Goal: Navigation & Orientation: Find specific page/section

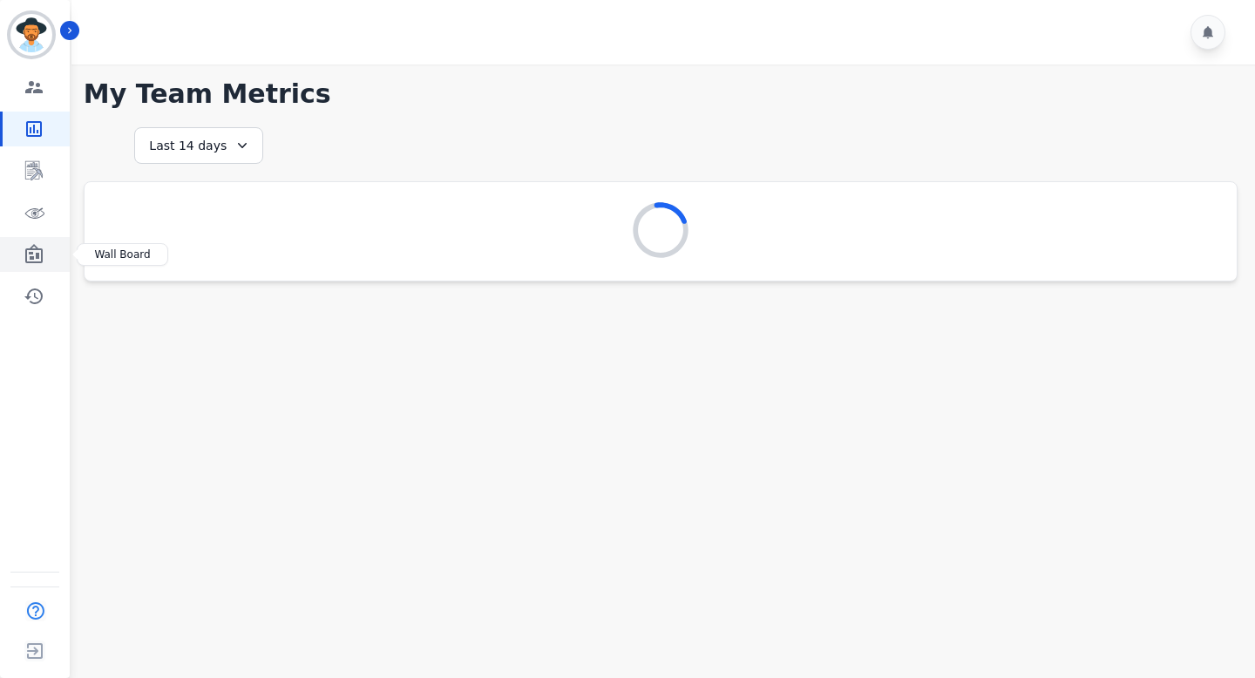
click at [33, 257] on icon "Sidebar" at bounding box center [33, 253] width 17 height 19
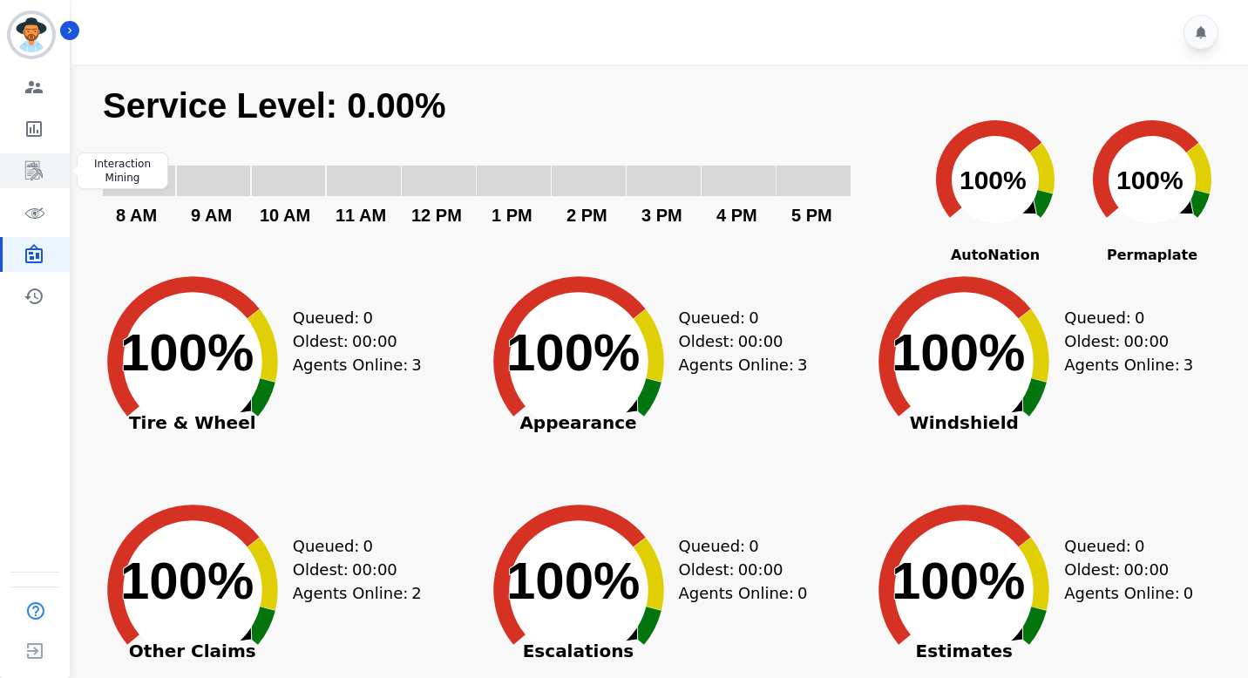
click at [41, 163] on icon "Sidebar" at bounding box center [34, 170] width 21 height 21
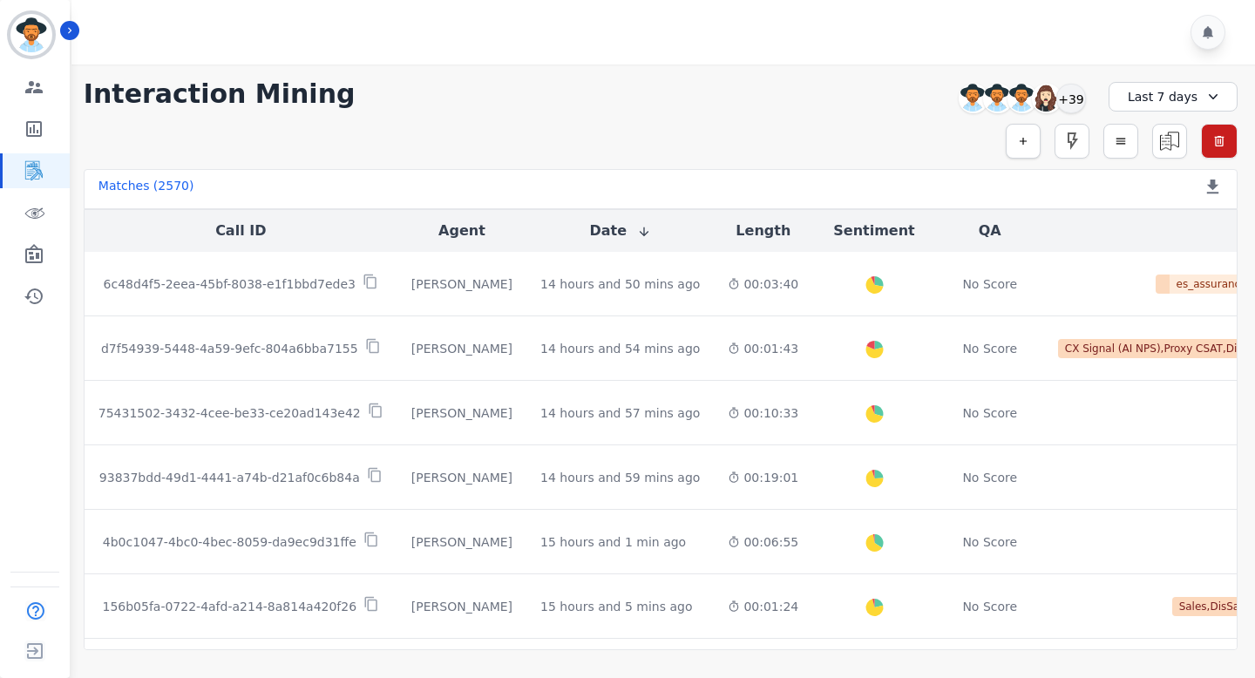
click at [1018, 155] on button "button" at bounding box center [1022, 141] width 35 height 35
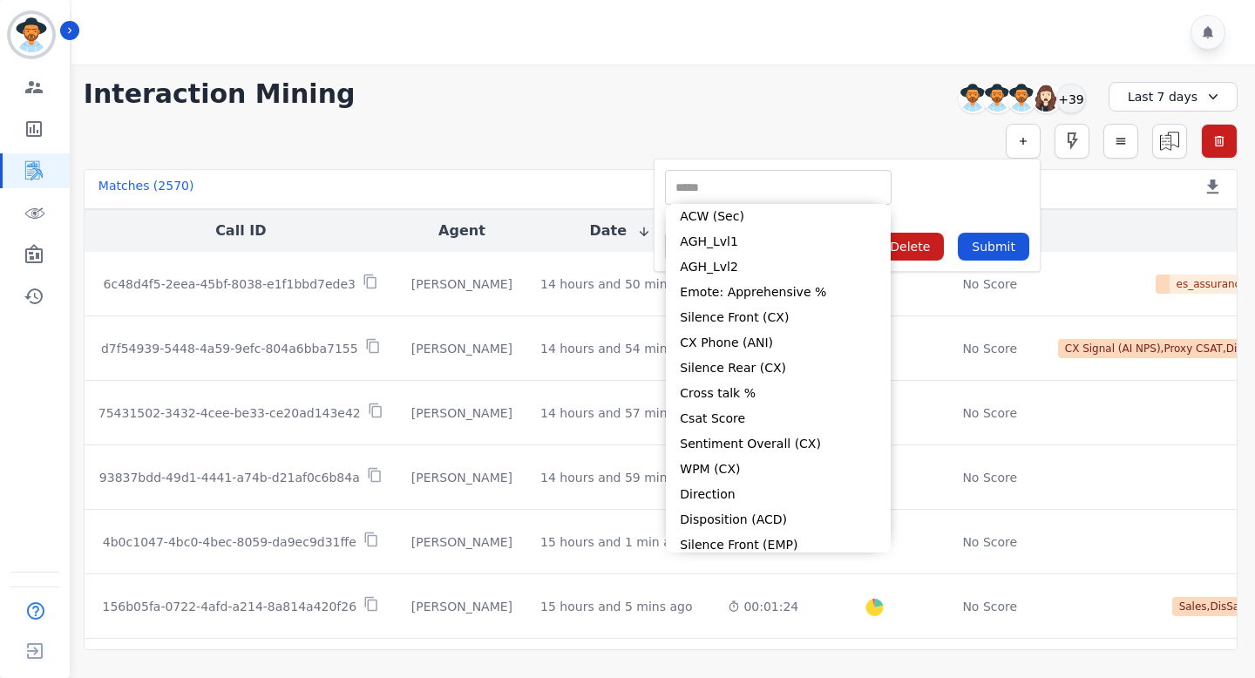
click at [791, 194] on input "selected options" at bounding box center [778, 188] width 218 height 18
click at [971, 181] on div "** ACW (Sec) AGH_Lvl1 AGH_Lvl2 Emote: Apprehensive % Silence Front (CX) CX Phon…" at bounding box center [847, 187] width 364 height 35
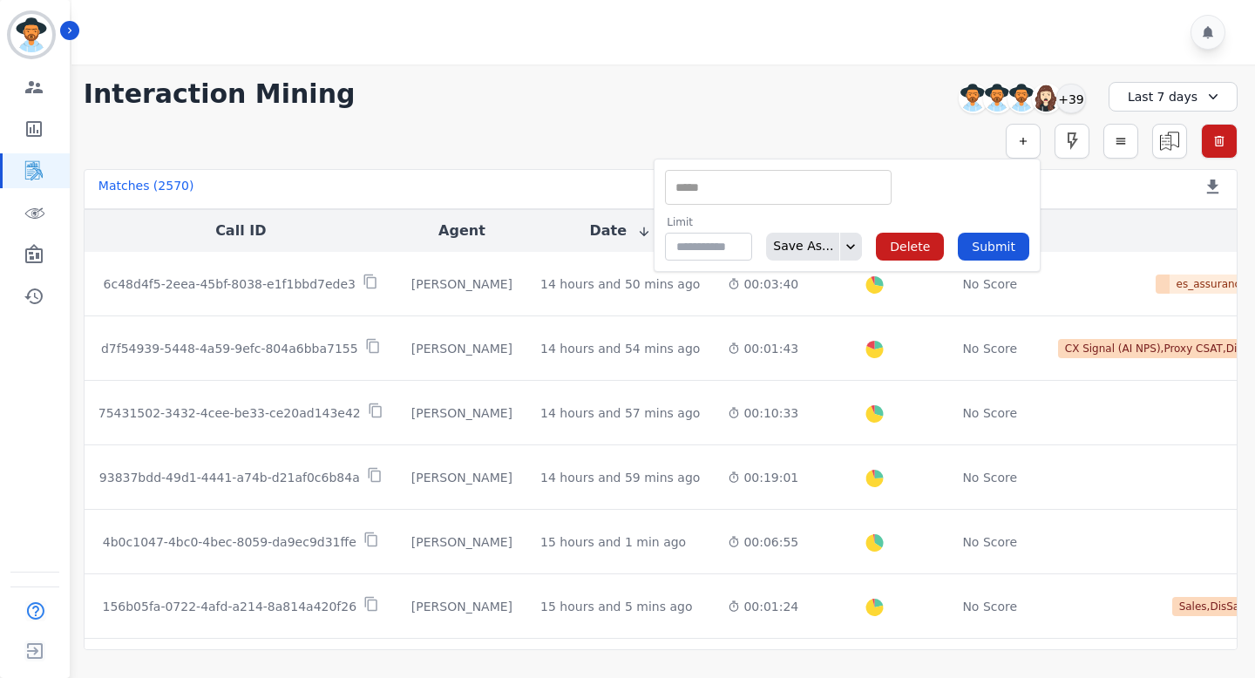
click at [1073, 193] on div "Matches ( 2570 ) Export Call List" at bounding box center [661, 189] width 1154 height 40
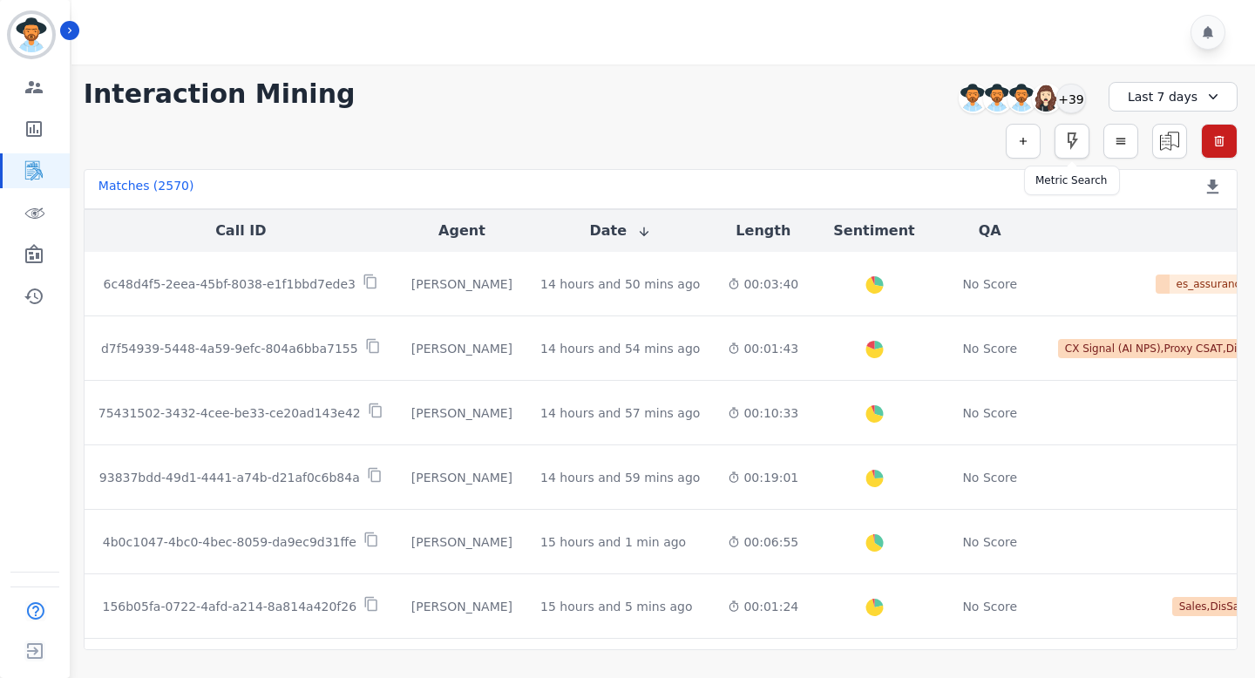
click at [1086, 142] on button "button" at bounding box center [1071, 141] width 35 height 35
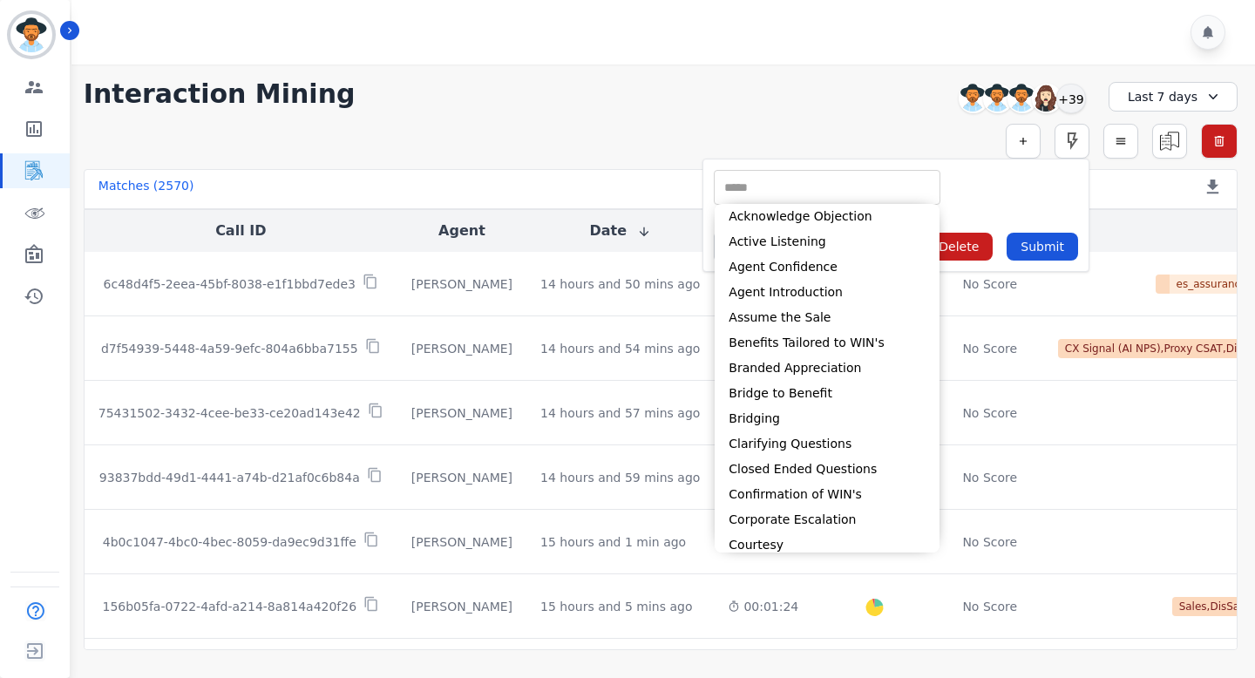
click at [901, 184] on input "selected options" at bounding box center [827, 188] width 218 height 18
click at [1034, 190] on div "** Acknowledge Objection Active Listening Agent Confidence Agent Introduction A…" at bounding box center [896, 187] width 364 height 35
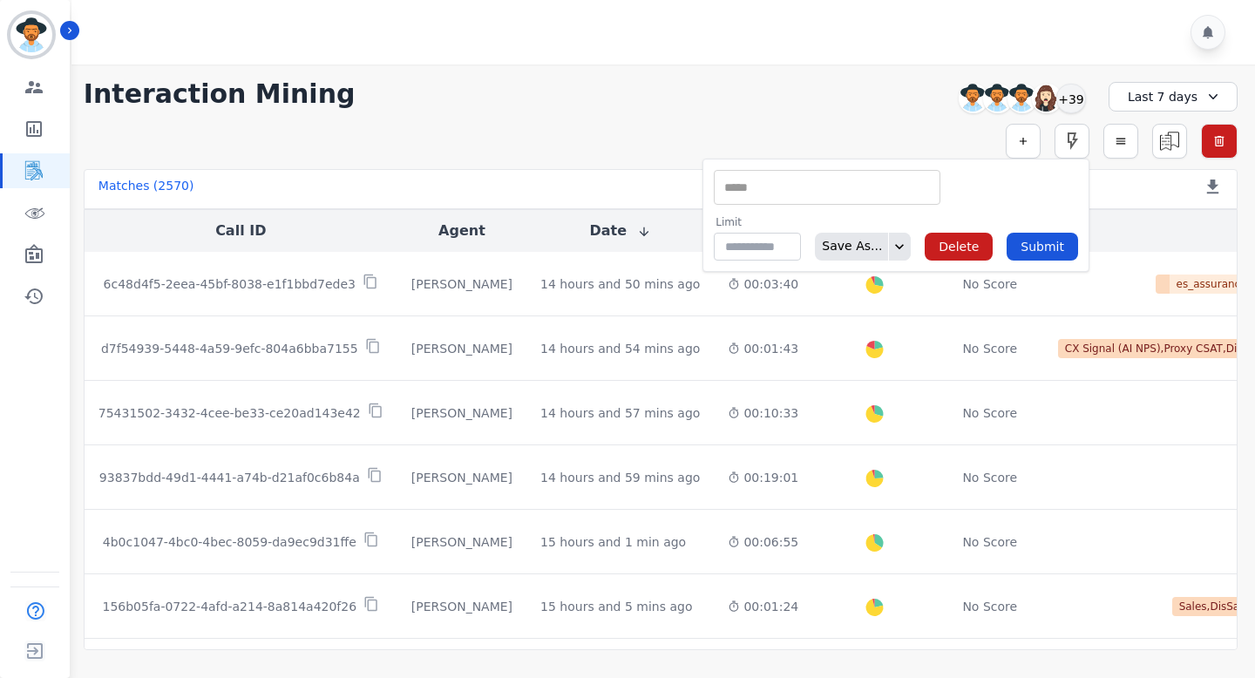
click at [1127, 190] on div "Matches ( 2570 ) Export Call List" at bounding box center [661, 189] width 1154 height 40
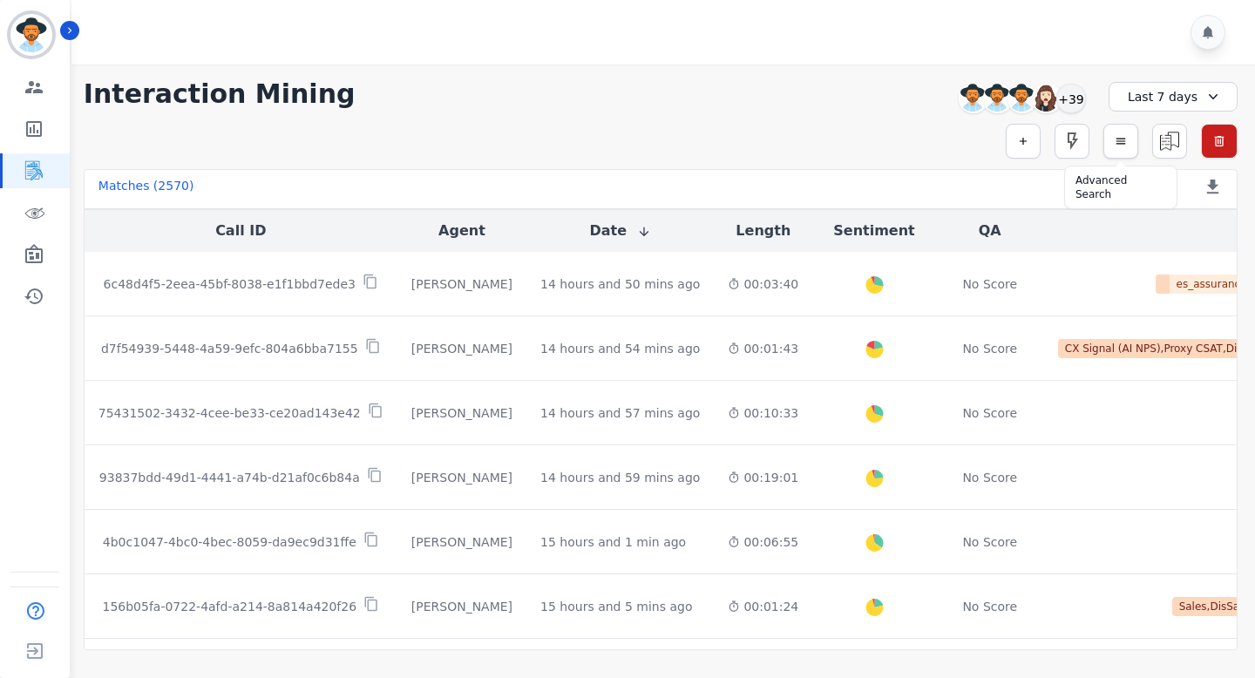
click at [1121, 146] on icon "button" at bounding box center [1120, 141] width 12 height 12
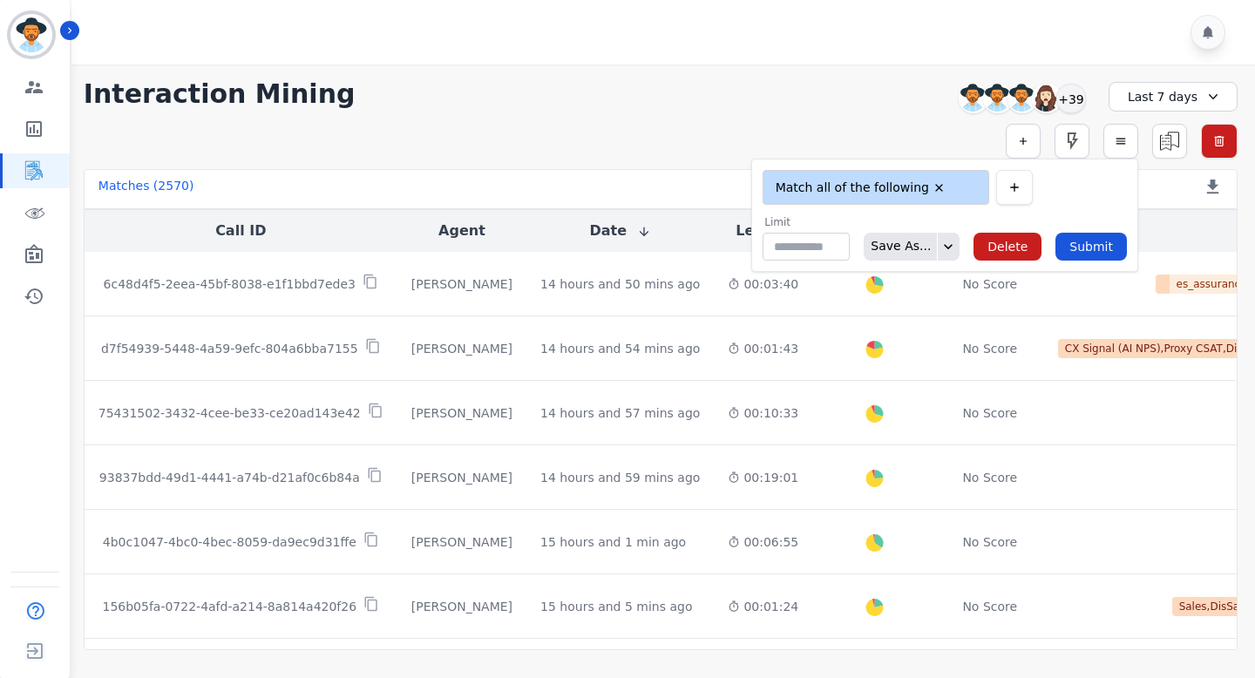
click at [1021, 188] on icon "button" at bounding box center [1014, 187] width 14 height 14
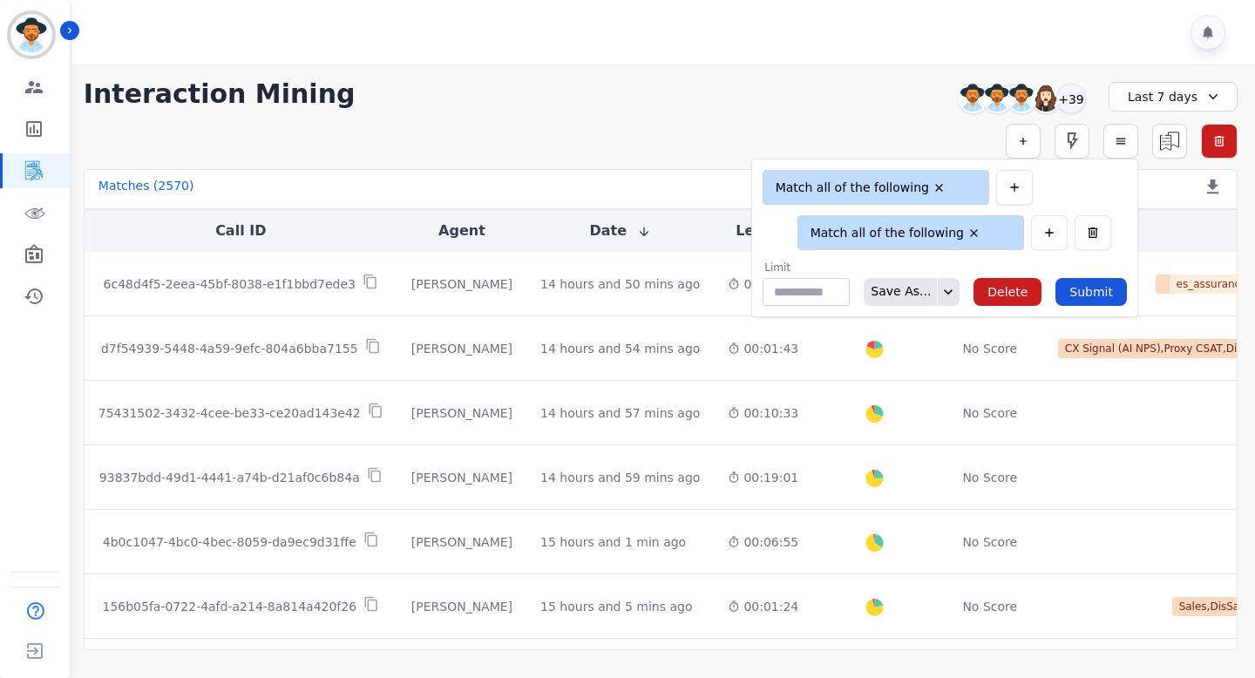
click at [1021, 188] on icon "button" at bounding box center [1014, 187] width 14 height 14
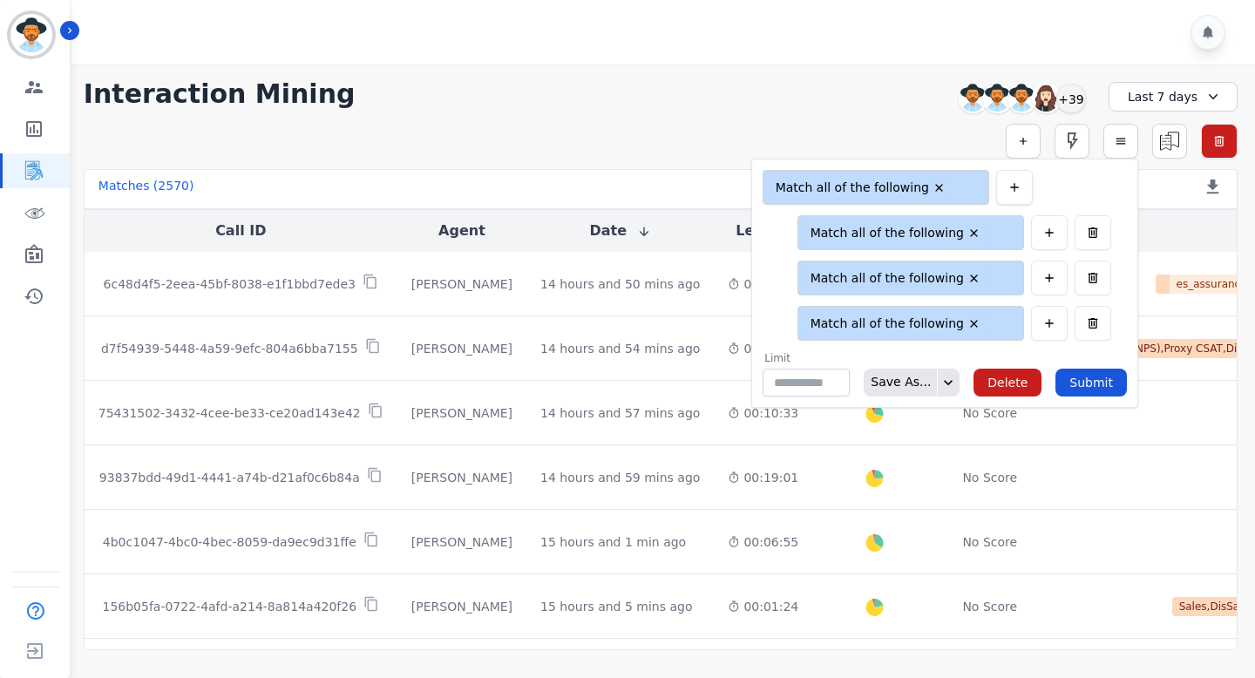
click at [1021, 188] on icon "button" at bounding box center [1014, 187] width 14 height 14
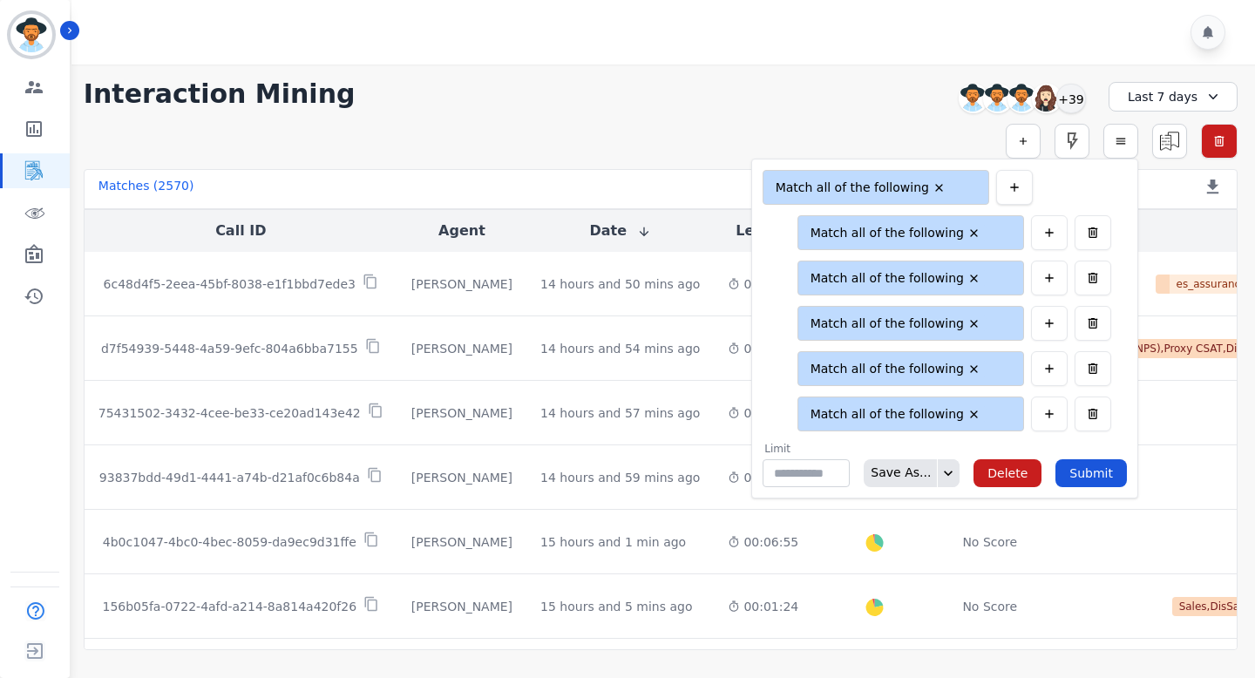
click at [1021, 188] on icon "button" at bounding box center [1014, 187] width 14 height 14
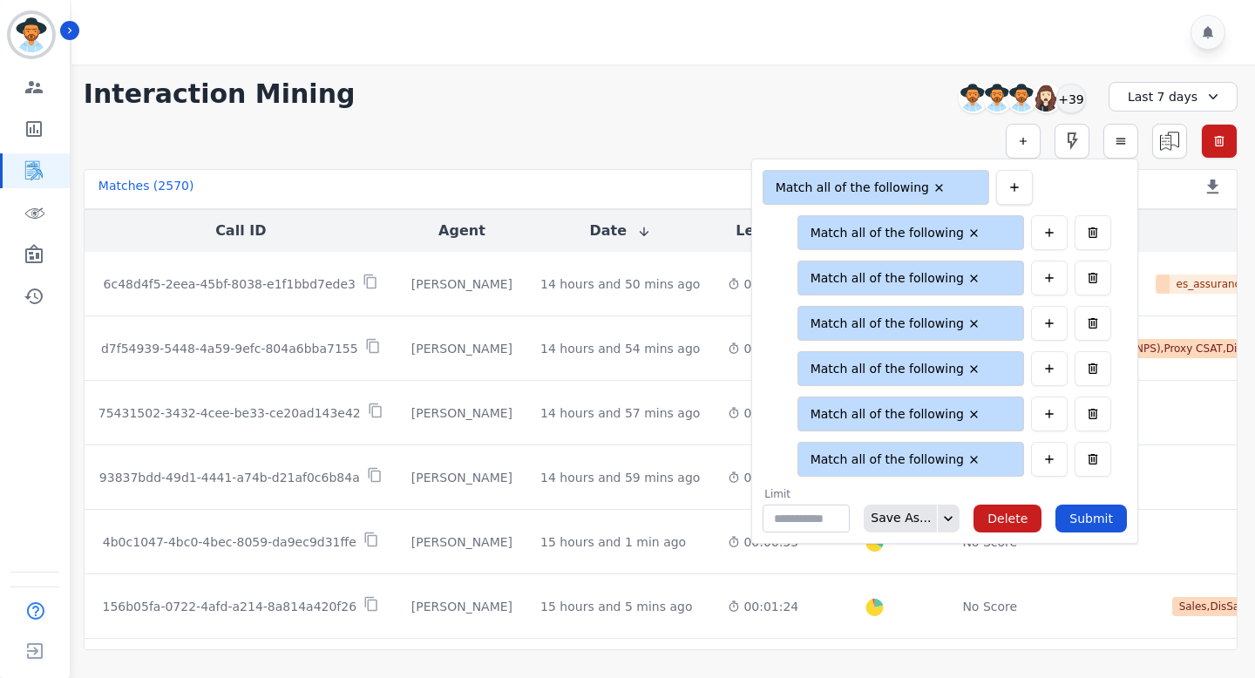
click at [1021, 188] on icon "button" at bounding box center [1014, 187] width 14 height 14
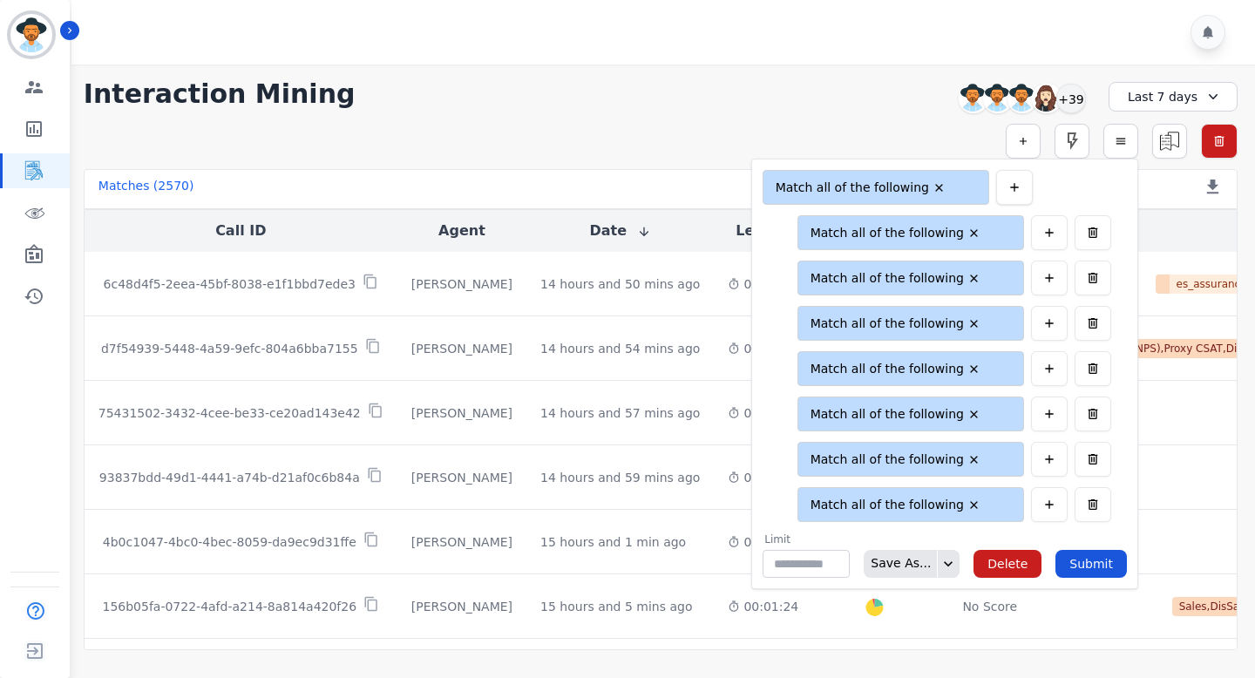
click at [1021, 188] on icon "button" at bounding box center [1014, 187] width 14 height 14
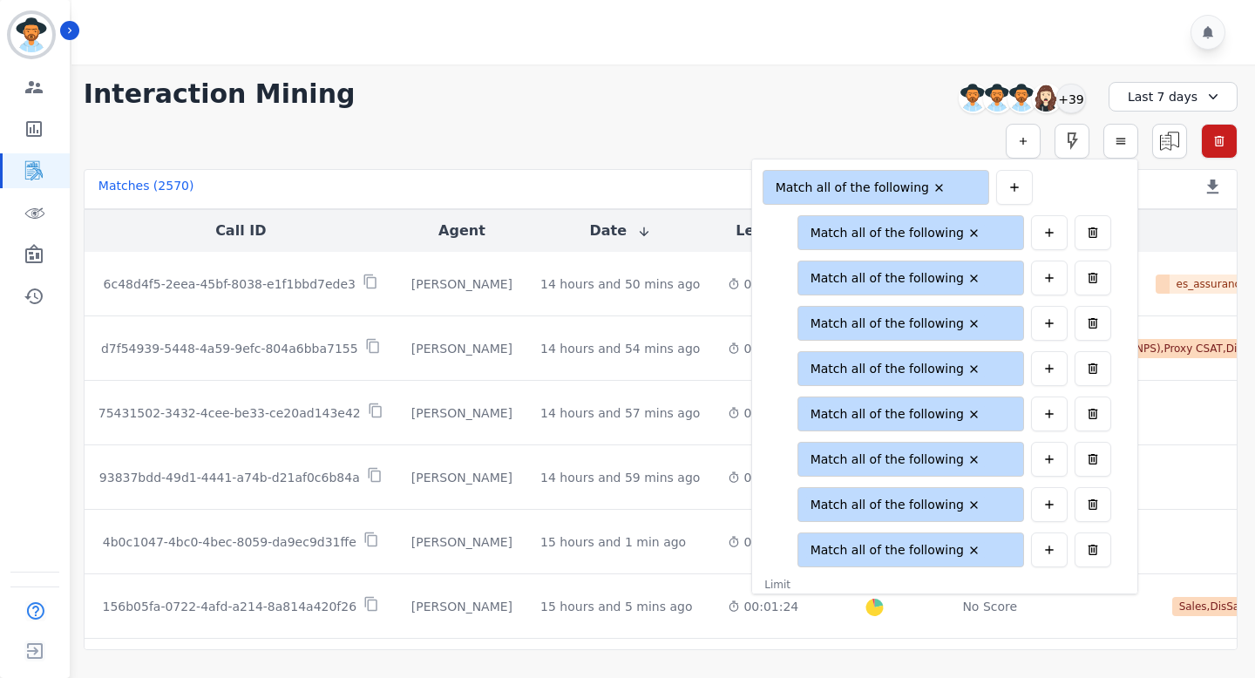
scroll to position [40, 0]
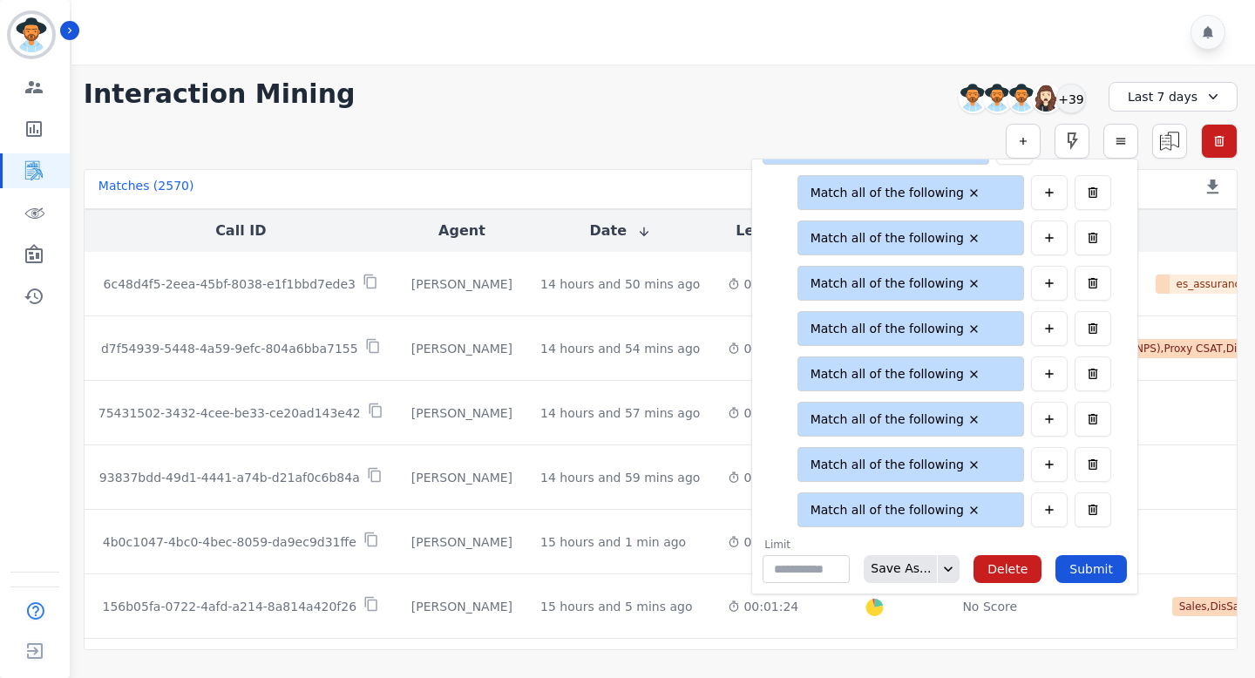
click at [925, 468] on li "Match all of the following" at bounding box center [895, 465] width 182 height 17
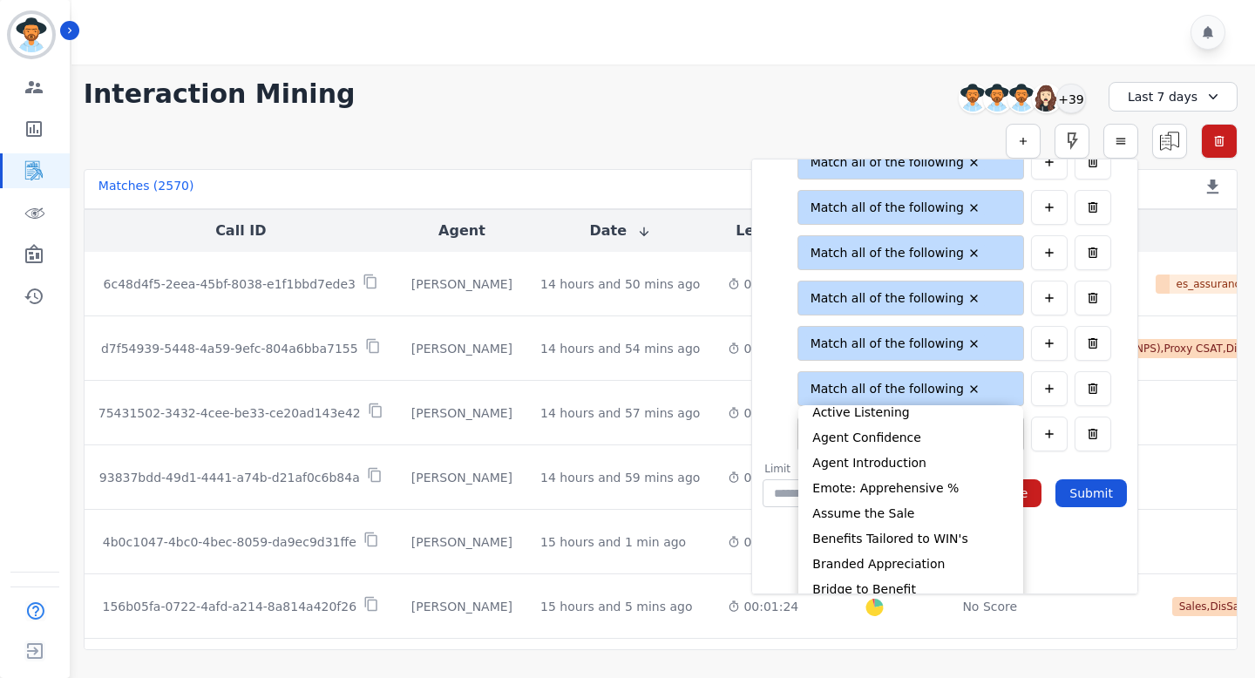
scroll to position [131, 0]
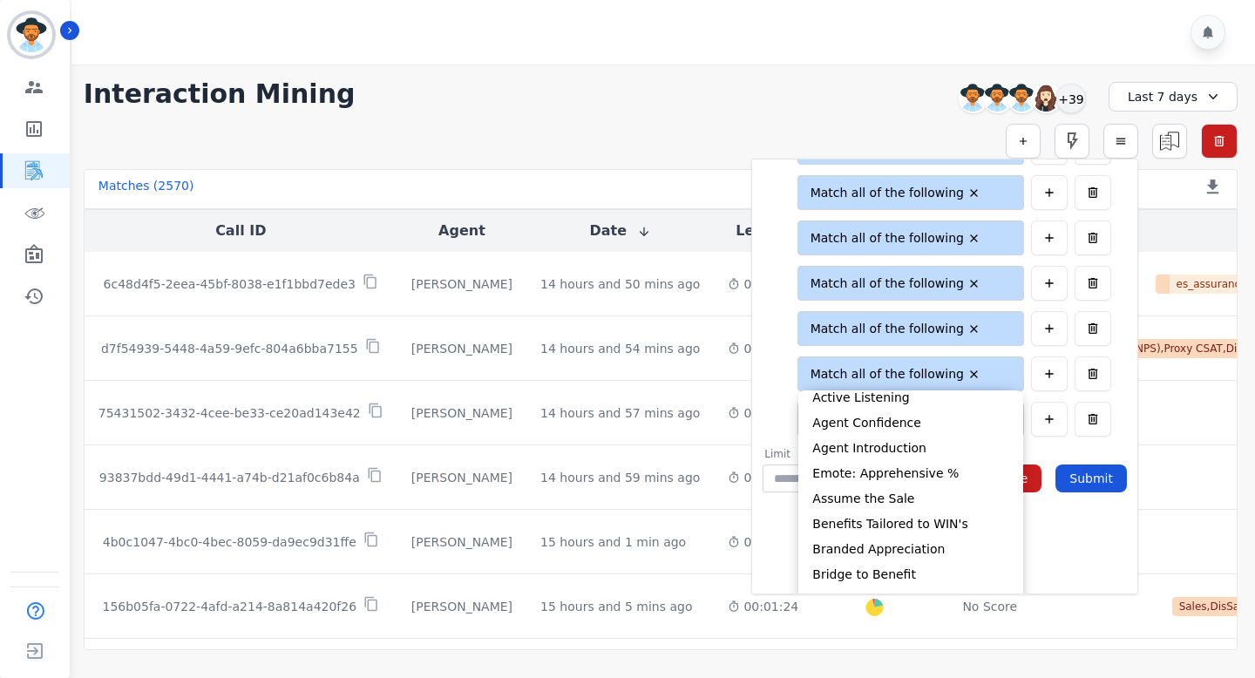
type input "**"
click at [956, 317] on div "**********" at bounding box center [910, 328] width 227 height 35
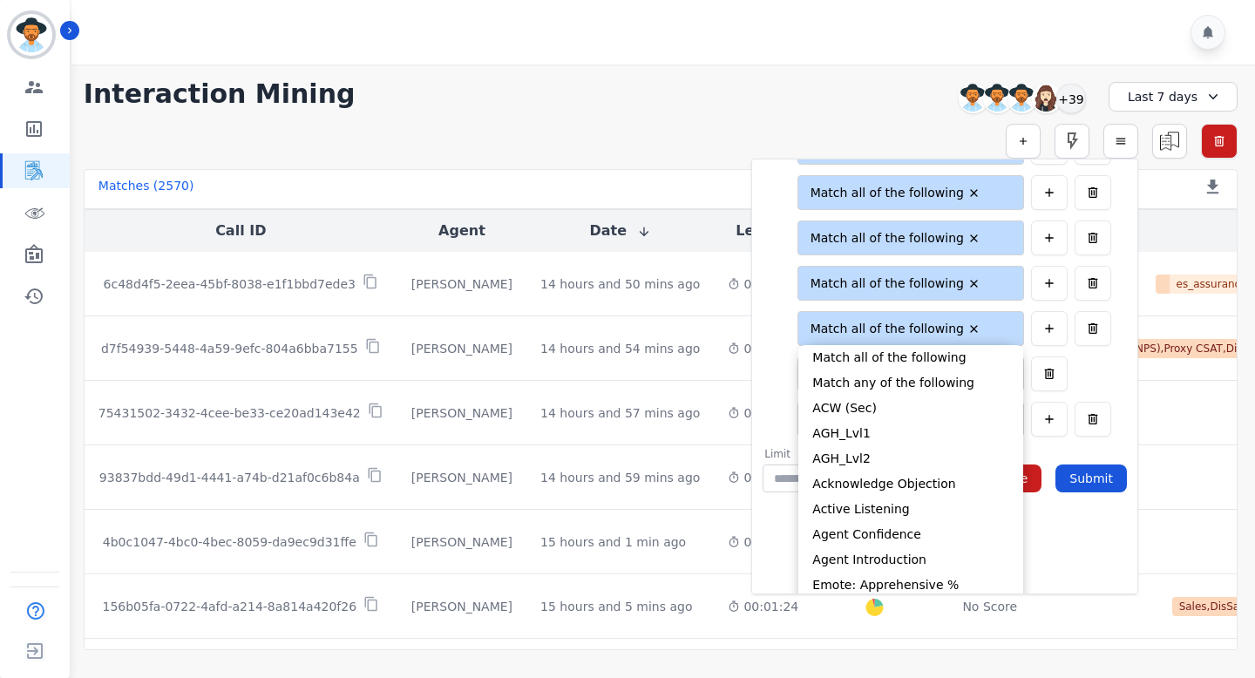
type input "**"
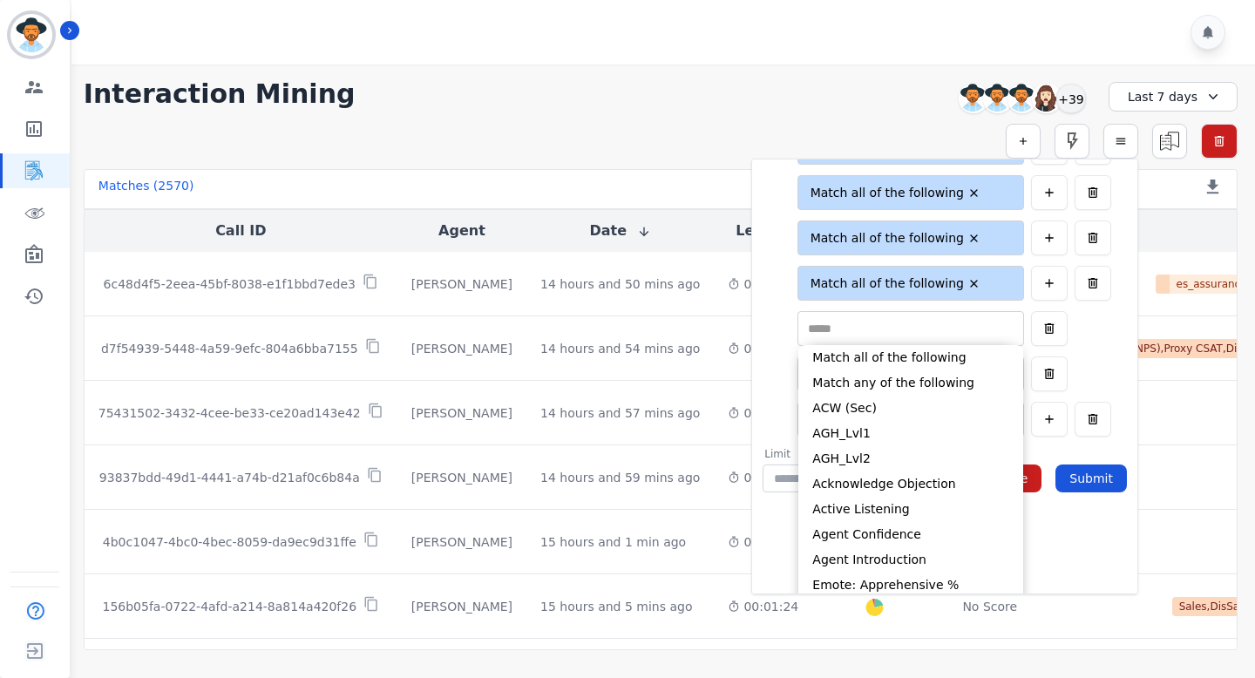
click at [1183, 207] on div "Matches ( 2570 ) Export Call List" at bounding box center [661, 189] width 1154 height 40
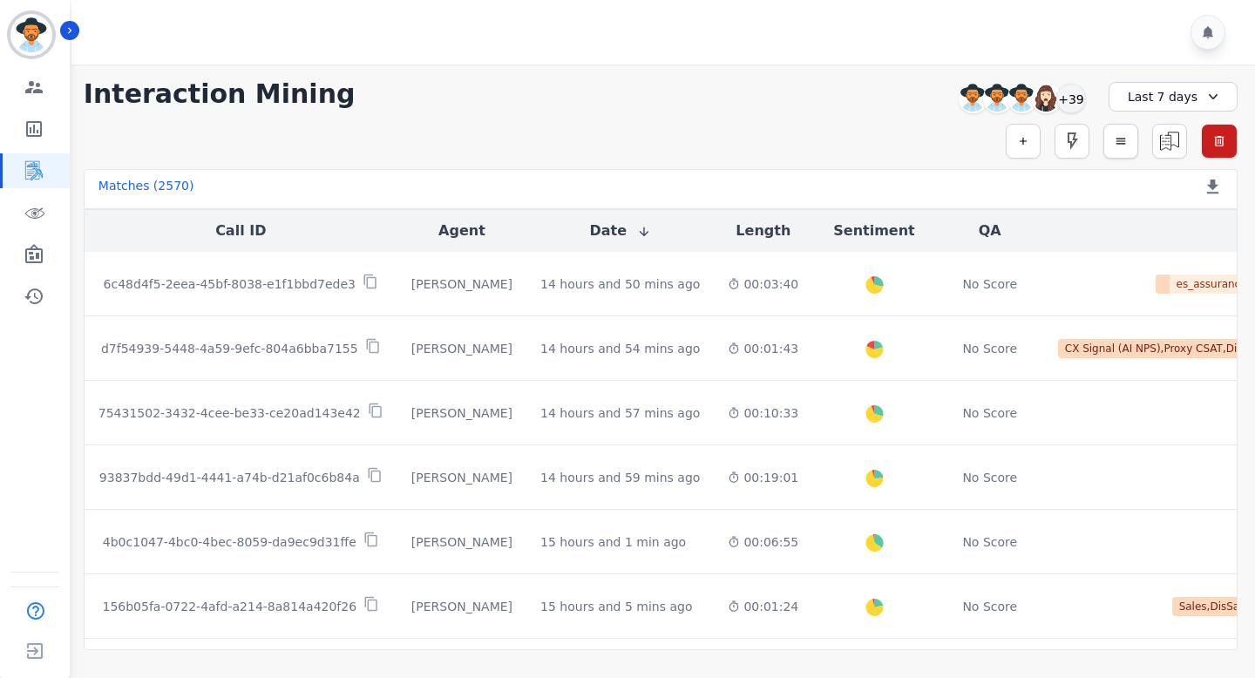
click at [1127, 141] on button "button" at bounding box center [1120, 141] width 35 height 35
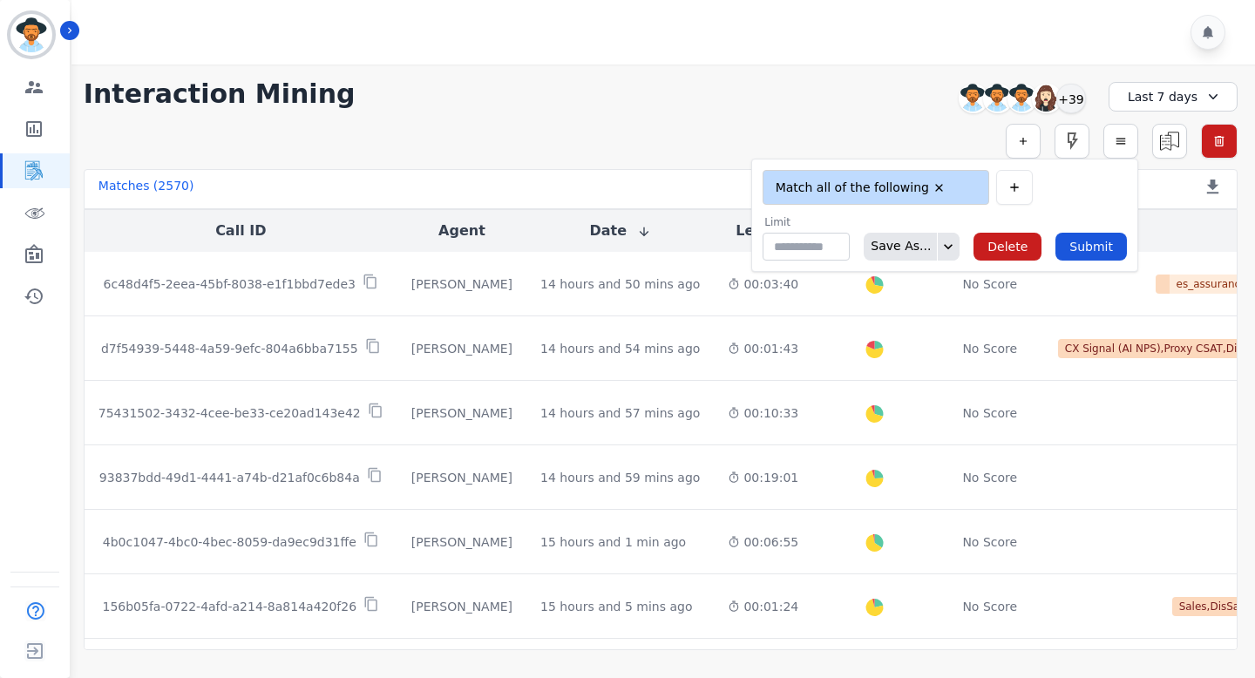
click at [938, 179] on li "Match all of the following" at bounding box center [860, 187] width 182 height 17
click at [1039, 206] on form "**********" at bounding box center [944, 215] width 387 height 113
click at [1012, 186] on icon "button" at bounding box center [1014, 187] width 14 height 14
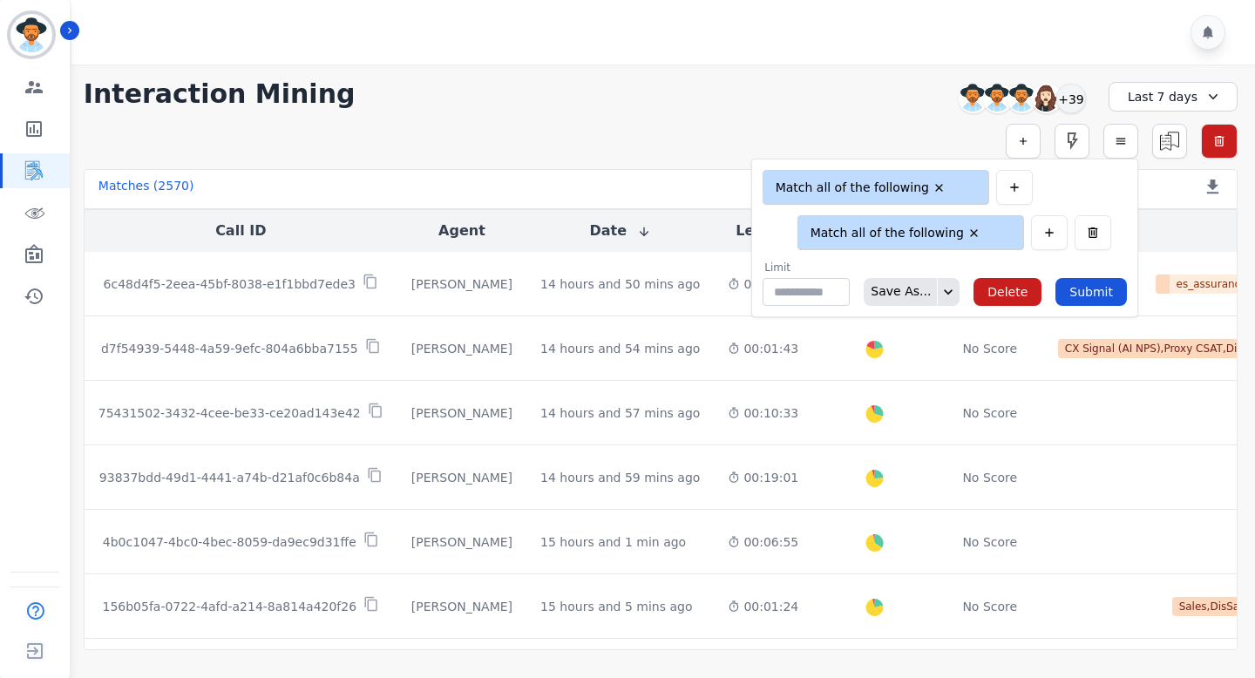
click at [930, 236] on li "Match all of the following" at bounding box center [895, 233] width 182 height 17
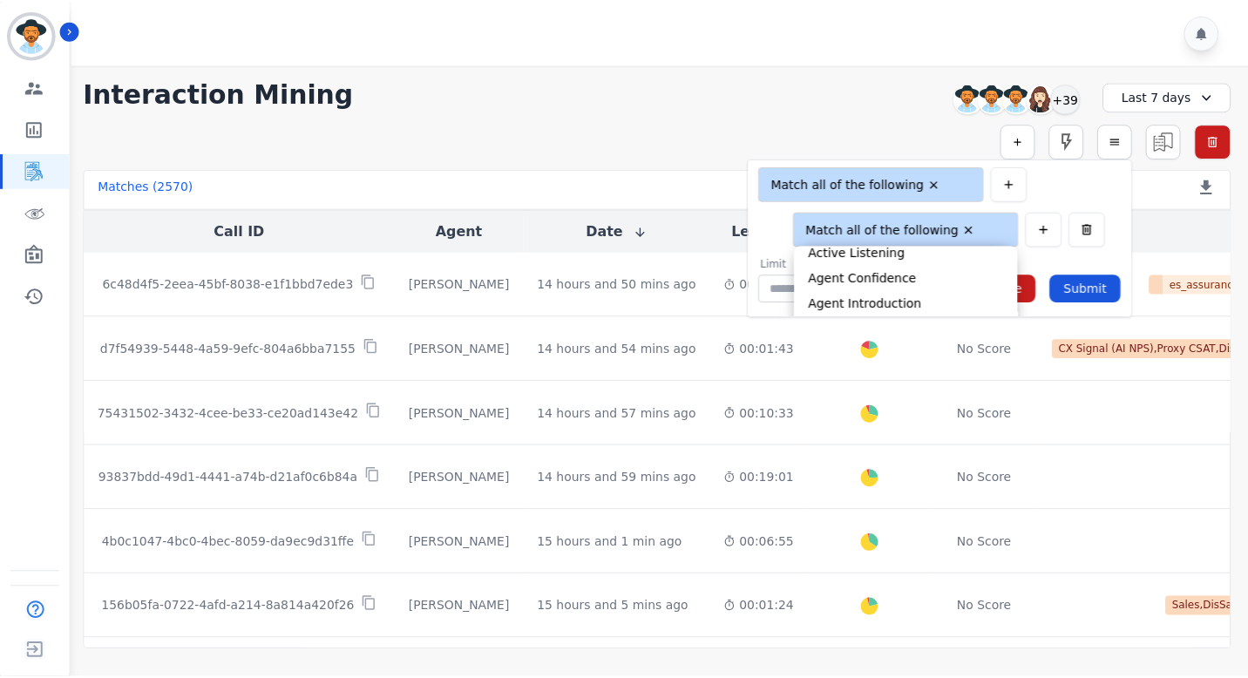
scroll to position [0, 0]
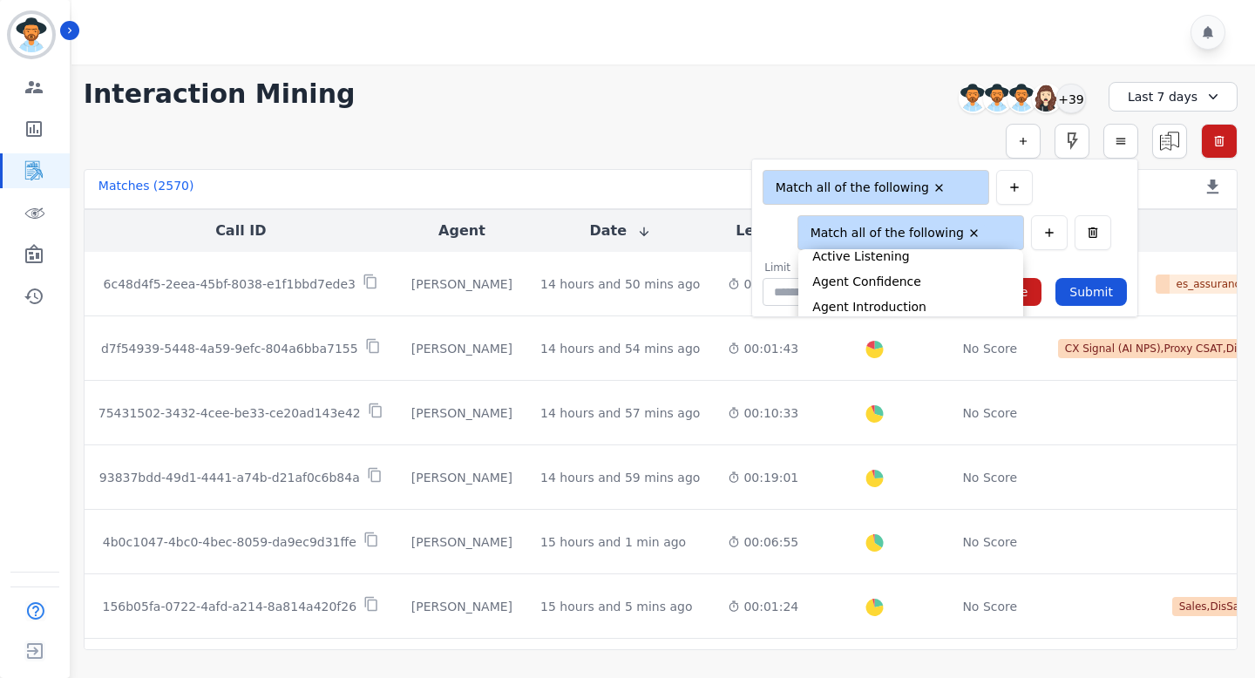
click at [935, 106] on div "**********" at bounding box center [661, 93] width 1154 height 31
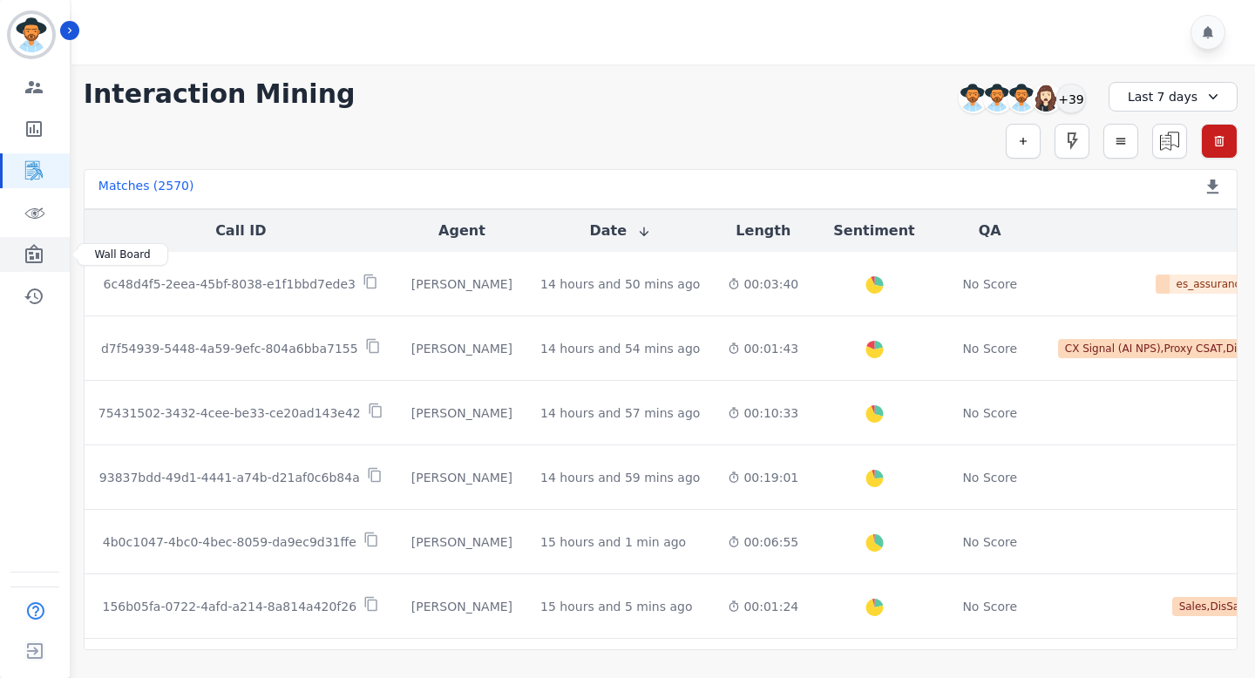
click at [29, 247] on icon "Sidebar" at bounding box center [34, 254] width 21 height 21
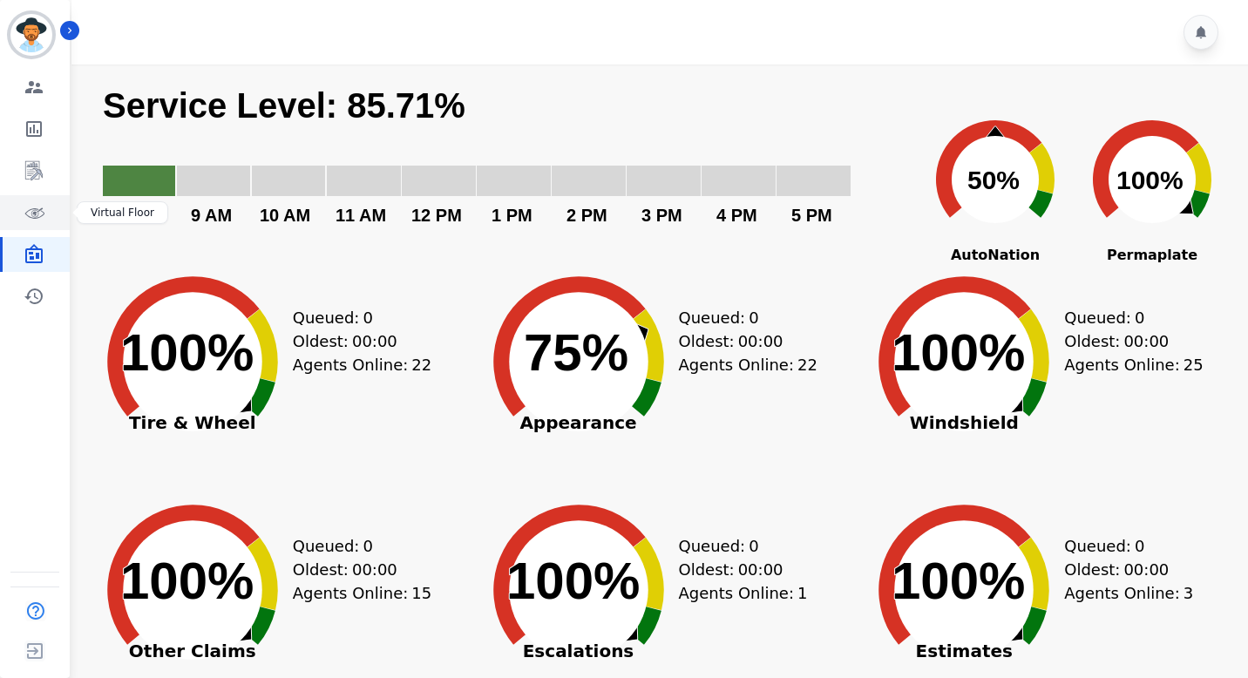
click at [30, 220] on icon "Sidebar" at bounding box center [34, 212] width 21 height 21
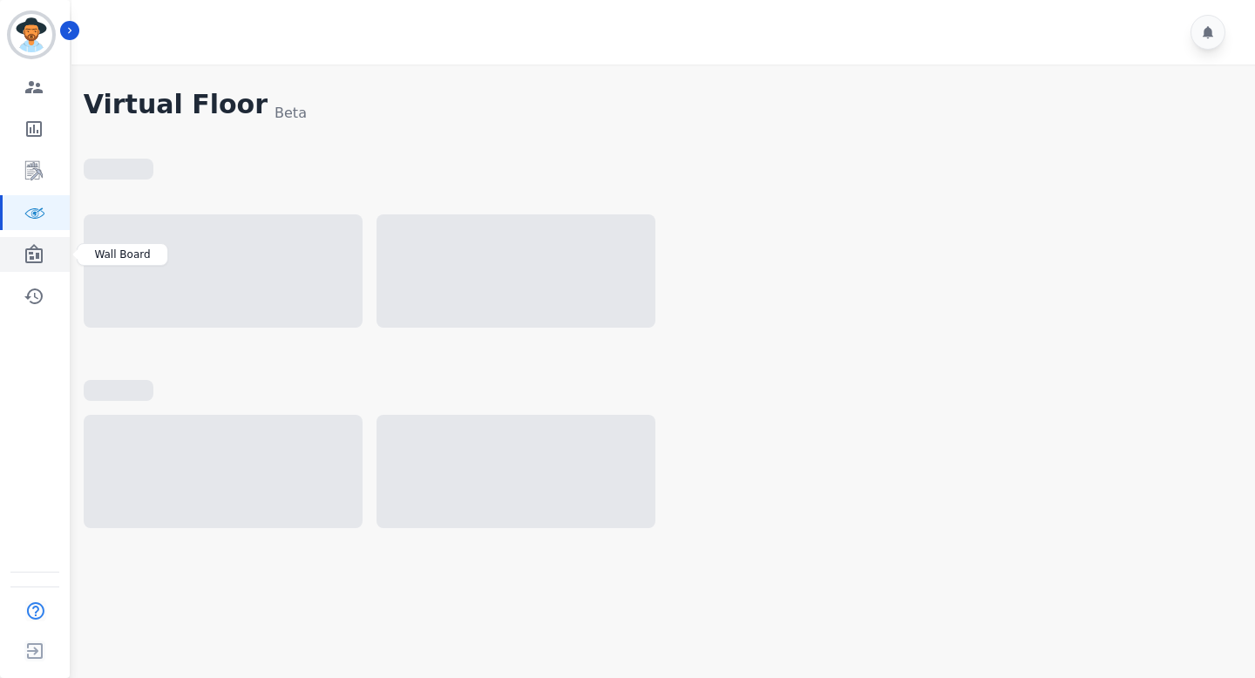
click at [31, 254] on icon "Sidebar" at bounding box center [33, 253] width 17 height 19
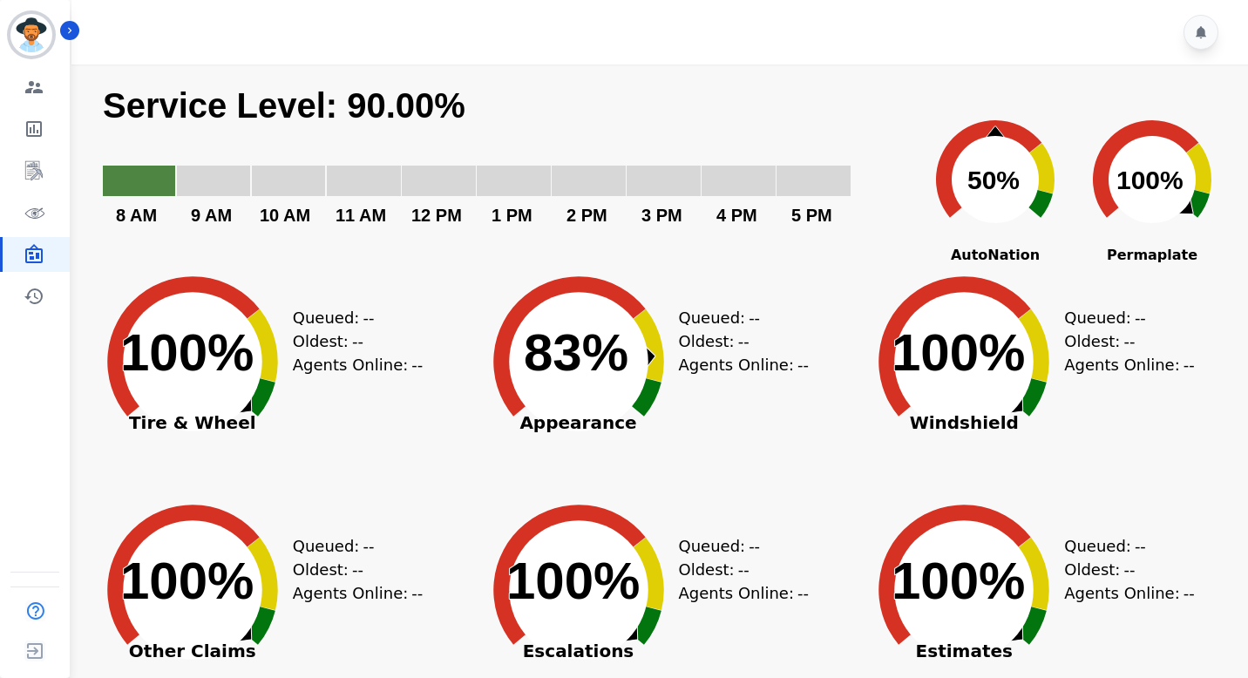
scroll to position [283, 0]
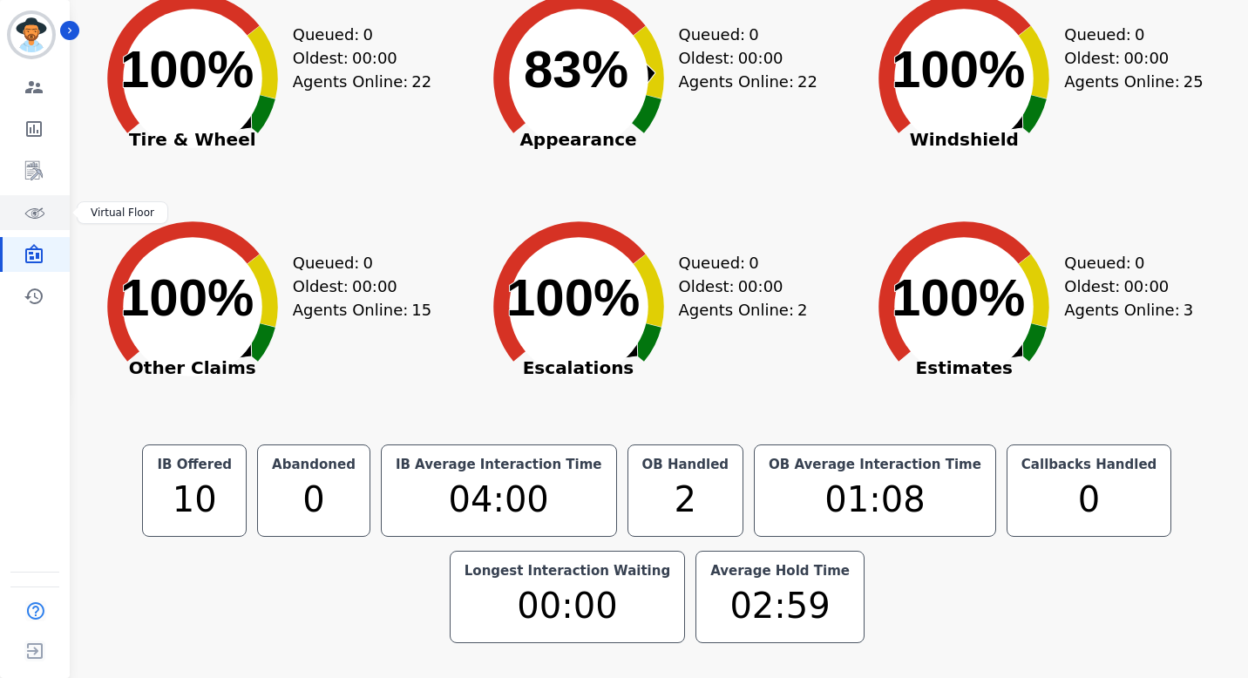
click at [41, 219] on icon "Sidebar" at bounding box center [34, 212] width 21 height 21
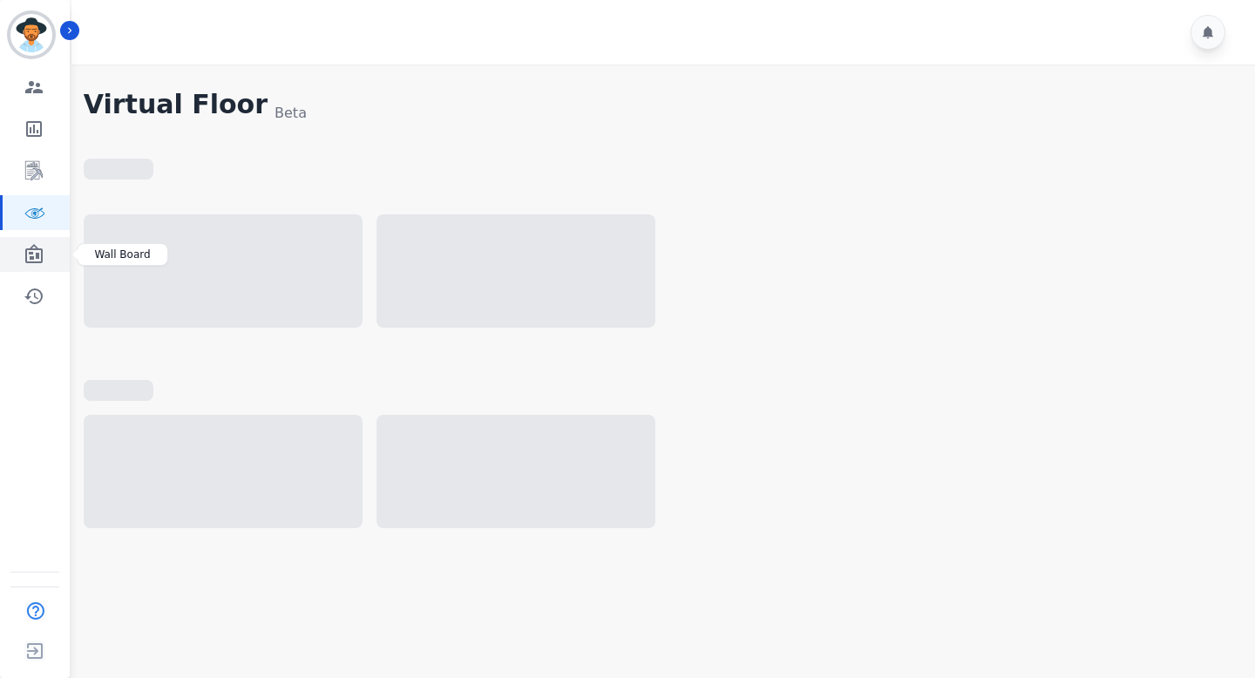
click at [35, 257] on icon "Sidebar" at bounding box center [34, 254] width 21 height 21
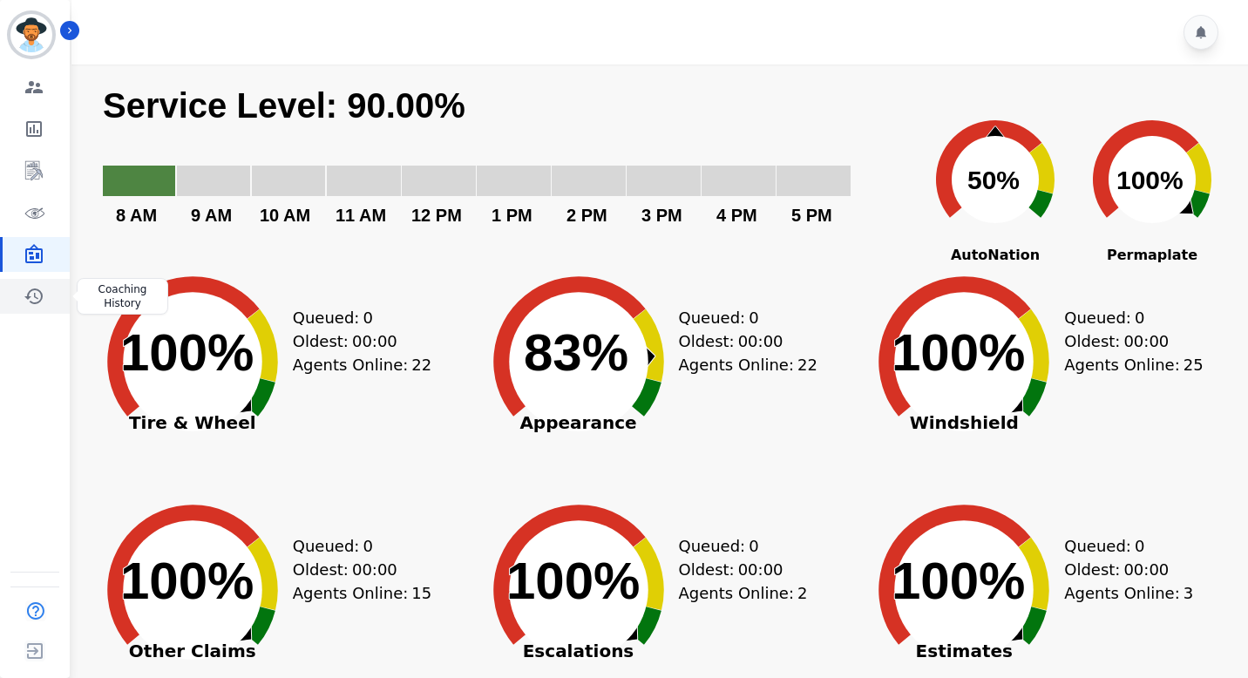
click at [30, 302] on icon "Sidebar" at bounding box center [33, 296] width 18 height 16
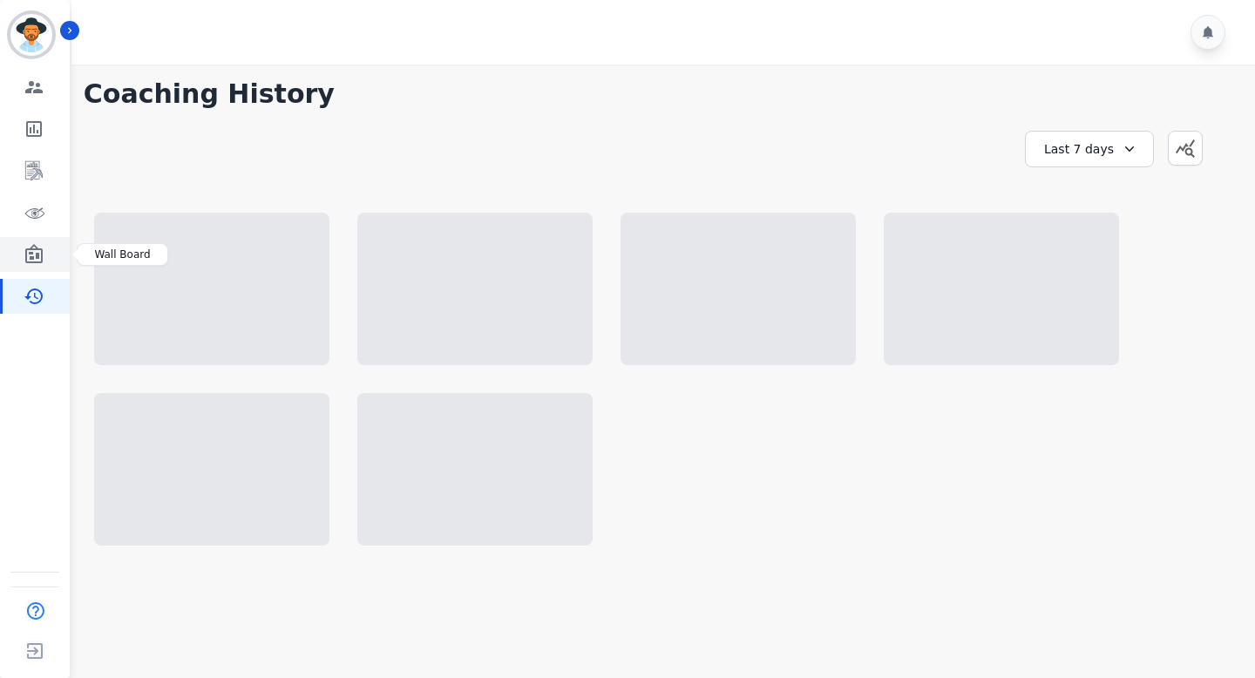
click at [32, 254] on icon "Sidebar" at bounding box center [34, 254] width 21 height 21
